Goal: Transaction & Acquisition: Purchase product/service

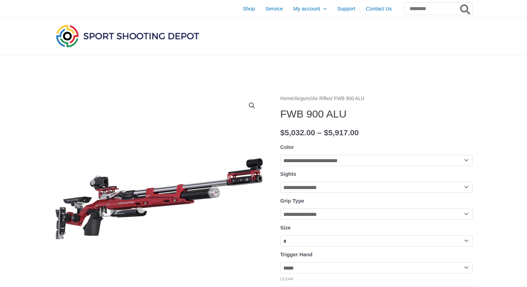
click at [302, 28] on div at bounding box center [195, 36] width 282 height 37
click at [237, 14] on link "Shop" at bounding box center [248, 8] width 23 height 17
click at [126, 41] on img at bounding box center [127, 36] width 146 height 26
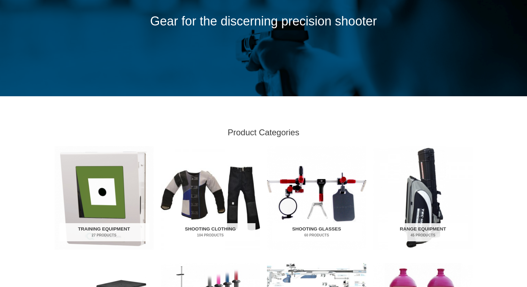
scroll to position [119, 0]
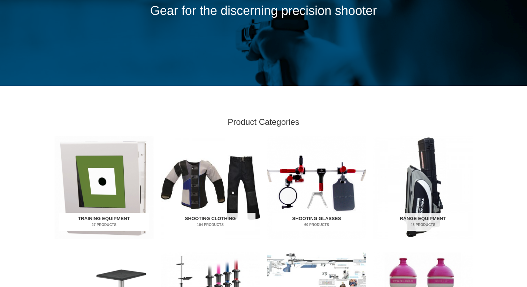
click at [111, 178] on img "Visit product category Training Equipment" at bounding box center [103, 188] width 99 height 104
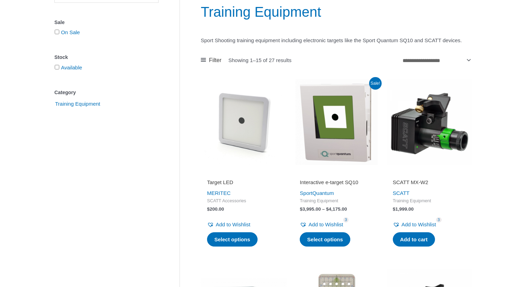
scroll to position [134, 0]
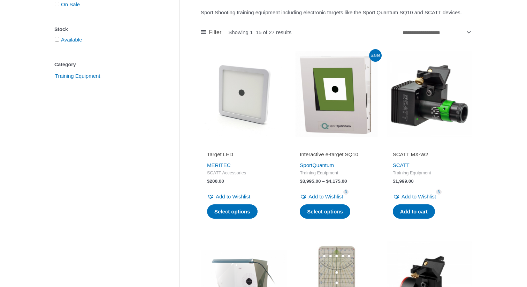
click at [250, 86] on img at bounding box center [244, 94] width 86 height 86
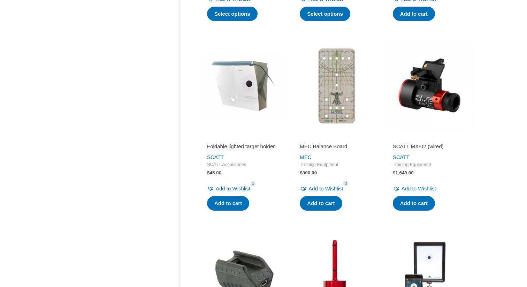
scroll to position [332, 0]
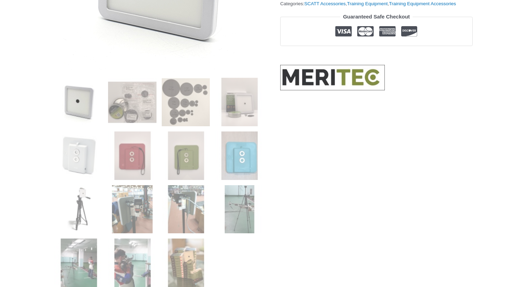
scroll to position [255, 0]
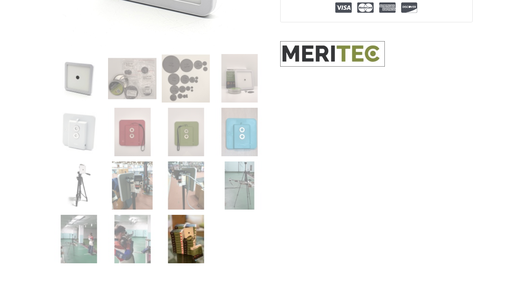
click at [181, 244] on img at bounding box center [186, 239] width 48 height 48
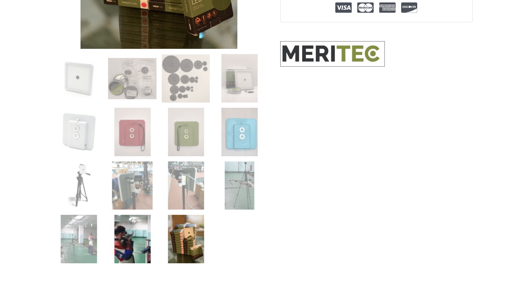
click at [147, 243] on img at bounding box center [132, 239] width 48 height 48
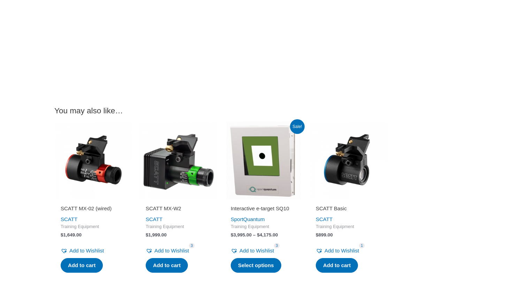
scroll to position [1369, 0]
